Goal: Task Accomplishment & Management: Manage account settings

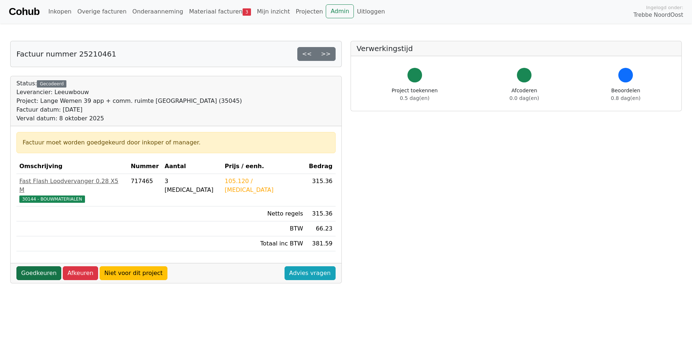
click at [44, 267] on link "Goedkeuren" at bounding box center [38, 273] width 45 height 14
